Goal: Navigation & Orientation: Find specific page/section

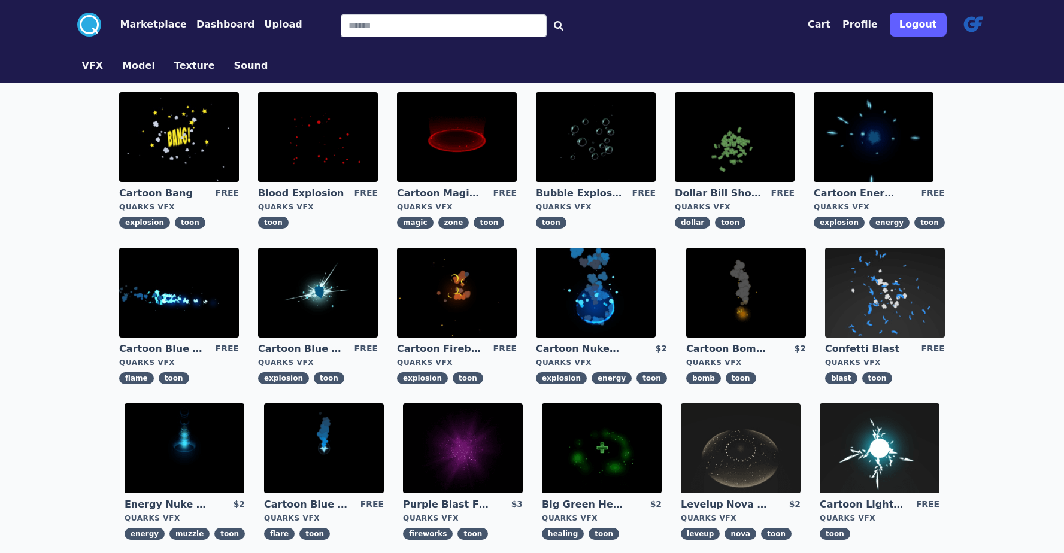
click at [124, 26] on button "Marketplace" at bounding box center [153, 24] width 66 height 14
click at [875, 28] on button "Profile" at bounding box center [859, 24] width 35 height 14
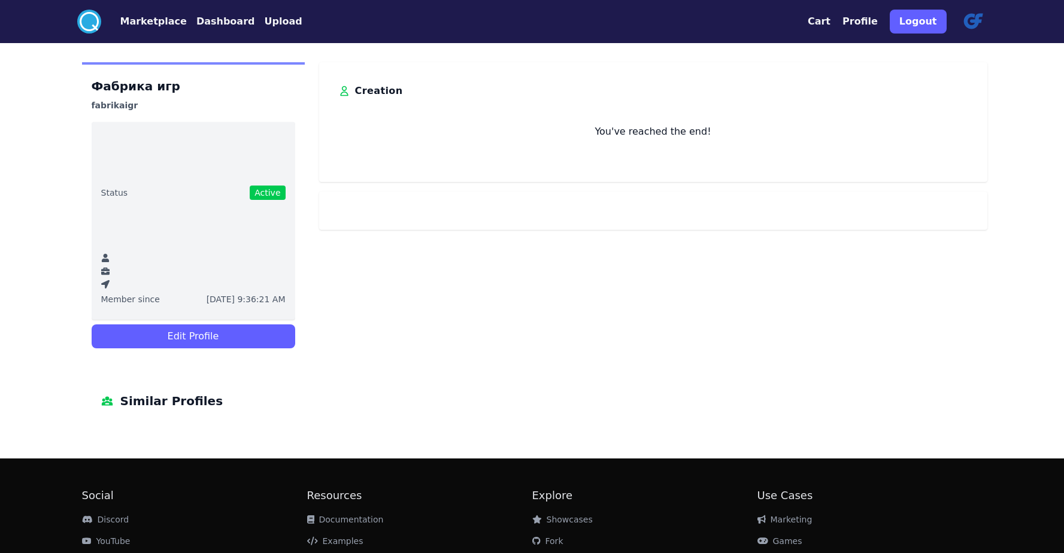
click at [148, 23] on button "Marketplace" at bounding box center [153, 21] width 66 height 14
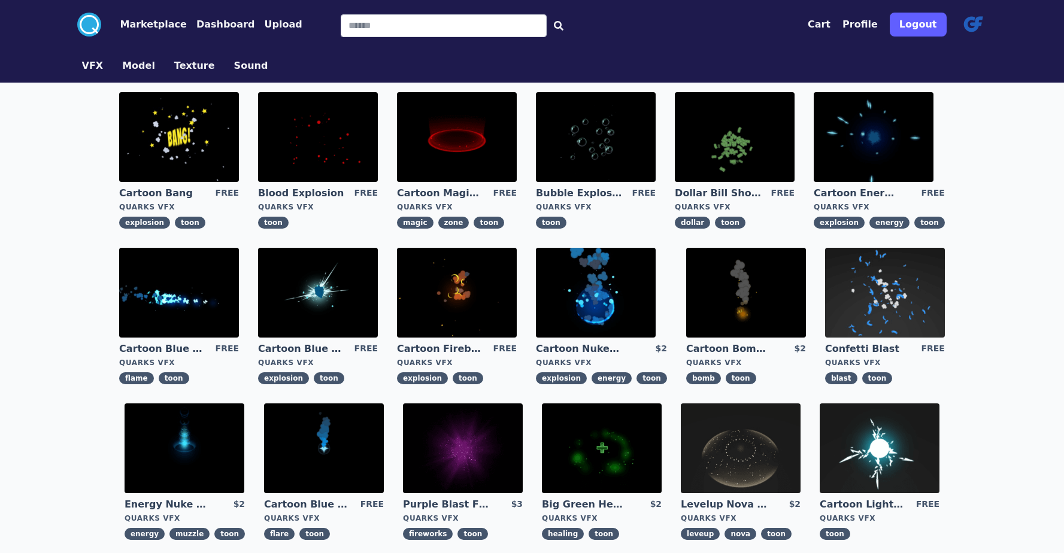
click at [142, 69] on button "Model" at bounding box center [138, 66] width 33 height 14
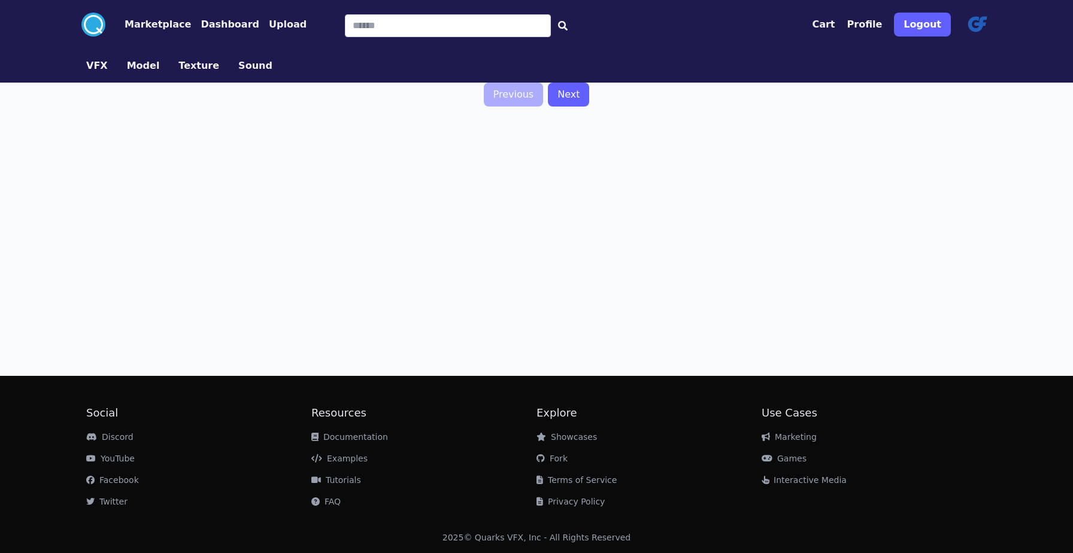
click at [184, 69] on button "Texture" at bounding box center [198, 66] width 41 height 14
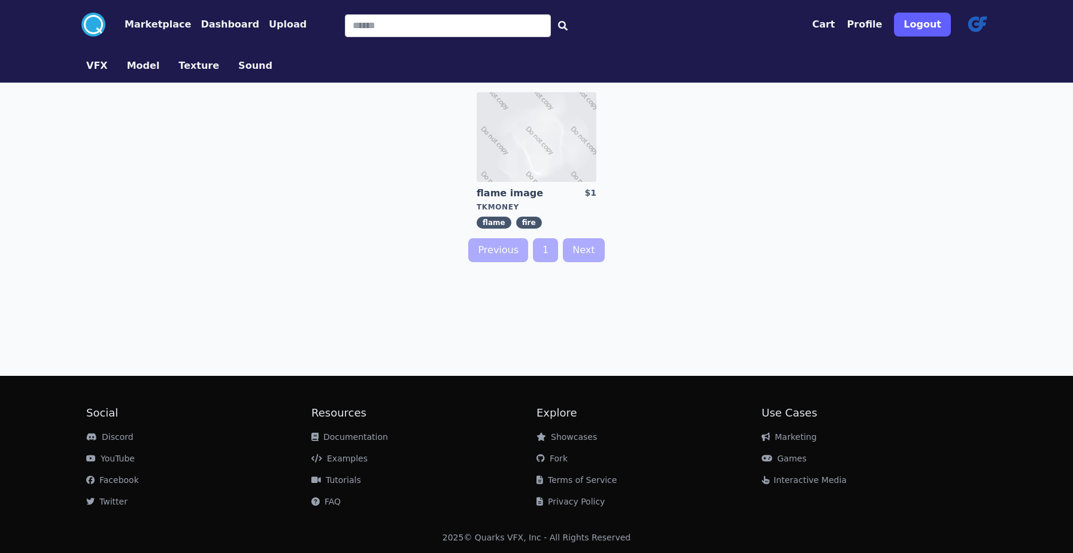
click at [229, 21] on button "Dashboard" at bounding box center [230, 24] width 59 height 14
